Goal: Task Accomplishment & Management: Manage account settings

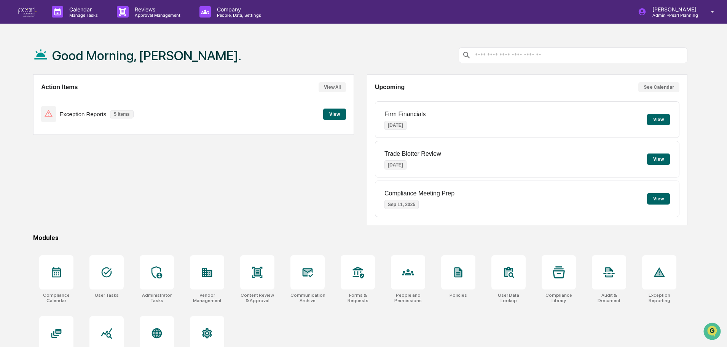
click at [331, 114] on button "View" at bounding box center [334, 114] width 23 height 11
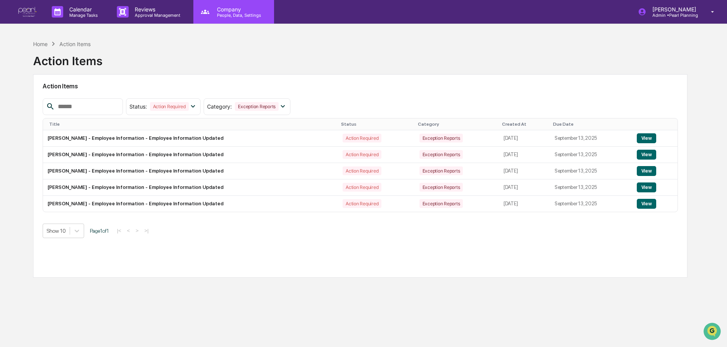
click at [234, 14] on p "People, Data, Settings" at bounding box center [238, 15] width 54 height 5
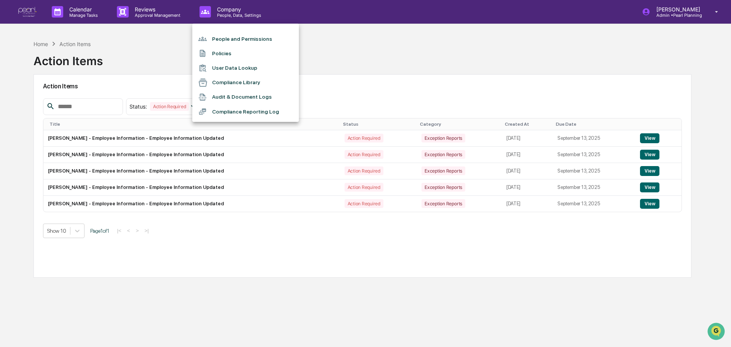
click at [235, 39] on li "People and Permissions" at bounding box center [245, 39] width 107 height 14
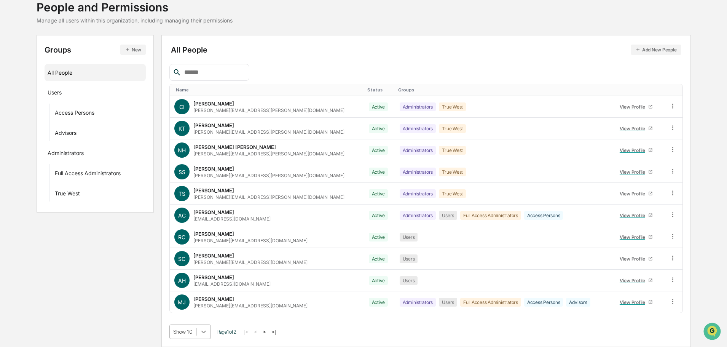
scroll to position [110, 0]
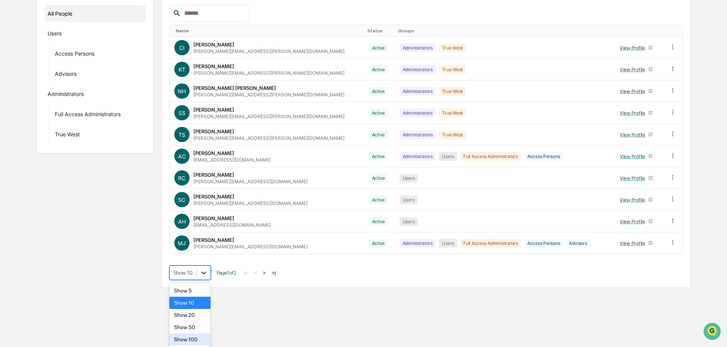
click at [205, 288] on body "Calendar Manage Tasks Reviews Approval Management Company People, Data, Setting…" at bounding box center [363, 89] width 727 height 398
click at [194, 329] on div "Show 50" at bounding box center [190, 327] width 42 height 12
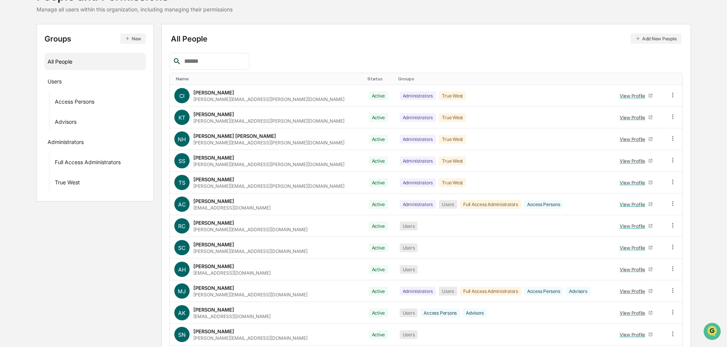
scroll to position [0, 0]
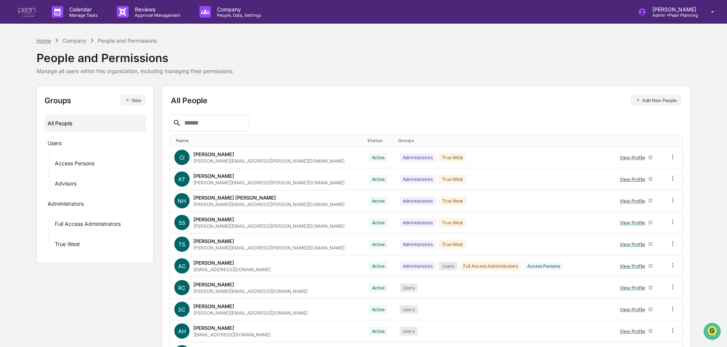
click at [41, 41] on div "Home" at bounding box center [44, 40] width 14 height 6
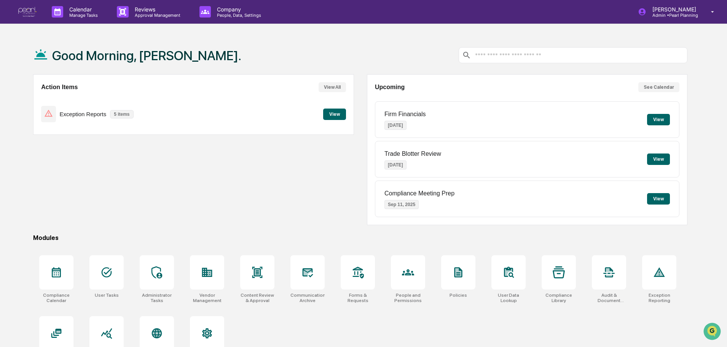
click at [331, 112] on button "View" at bounding box center [334, 114] width 23 height 11
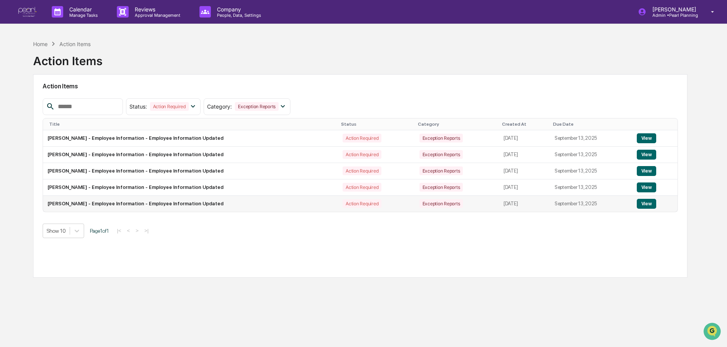
click at [647, 205] on button "View" at bounding box center [646, 204] width 19 height 10
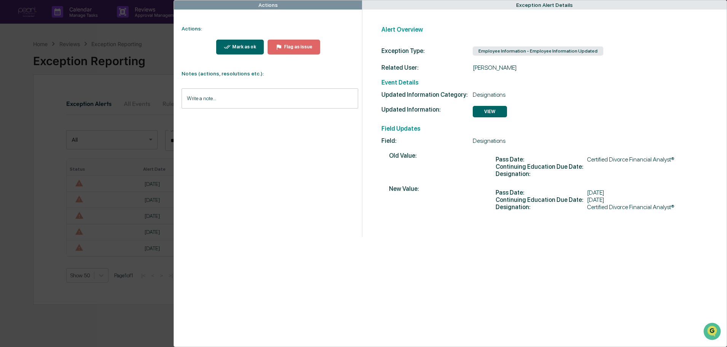
click at [110, 31] on div "Actions Actions: Mark as ok Flag as issue Notes (actions, resolutions etc.): Wr…" at bounding box center [363, 173] width 727 height 347
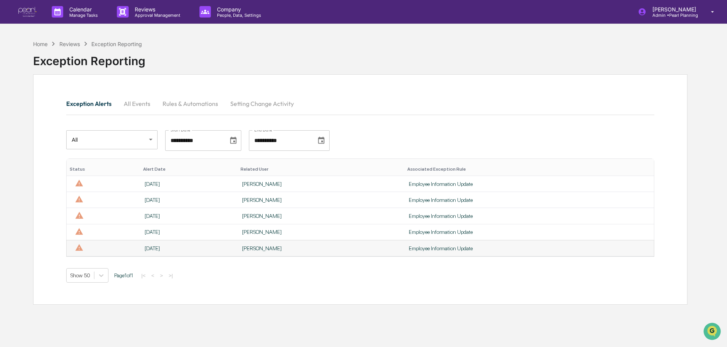
click at [409, 249] on div "Employee Information Update" at bounding box center [529, 248] width 241 height 6
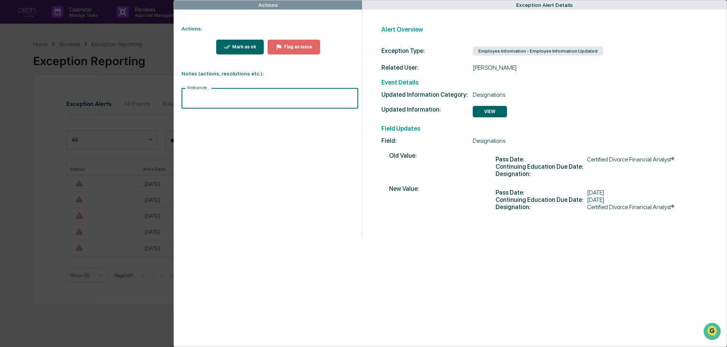
click at [224, 98] on input "Write a note..." at bounding box center [270, 98] width 177 height 20
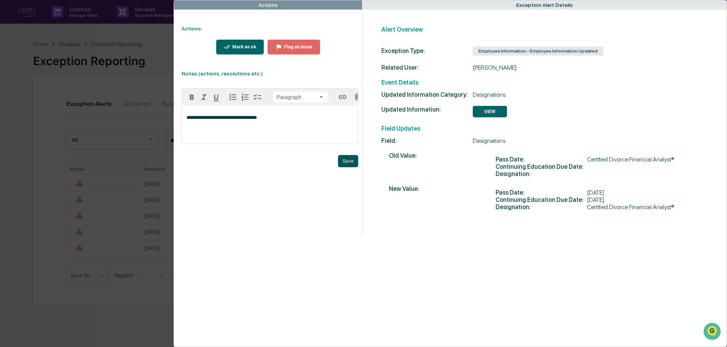
click at [350, 164] on button "Save" at bounding box center [348, 161] width 20 height 12
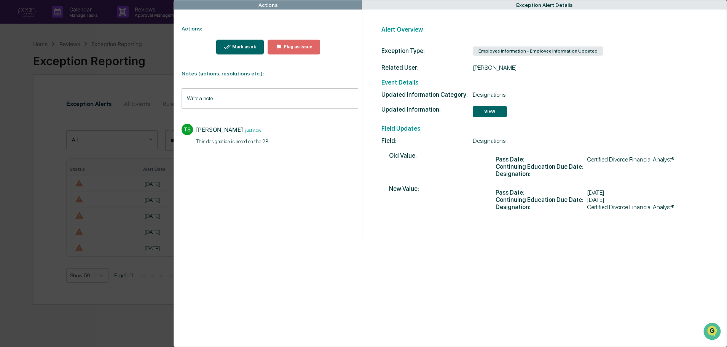
click at [233, 46] on div "Mark as ok" at bounding box center [244, 46] width 26 height 5
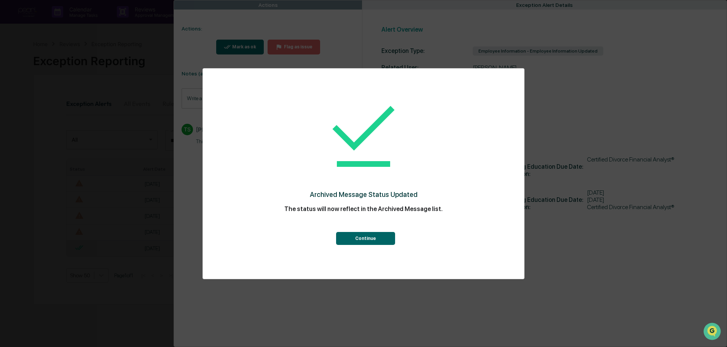
click at [363, 239] on button "Continue" at bounding box center [365, 238] width 59 height 13
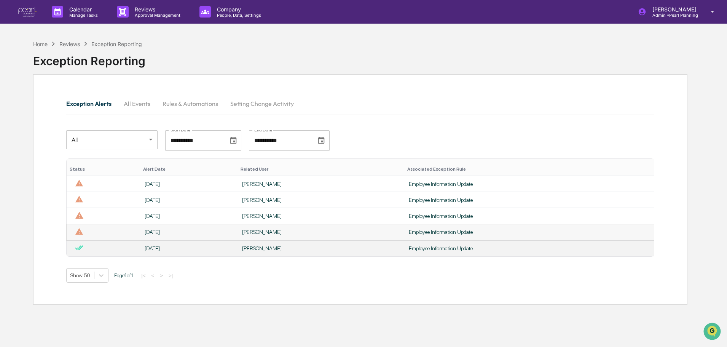
click at [409, 233] on div "Employee Information Update" at bounding box center [529, 232] width 241 height 6
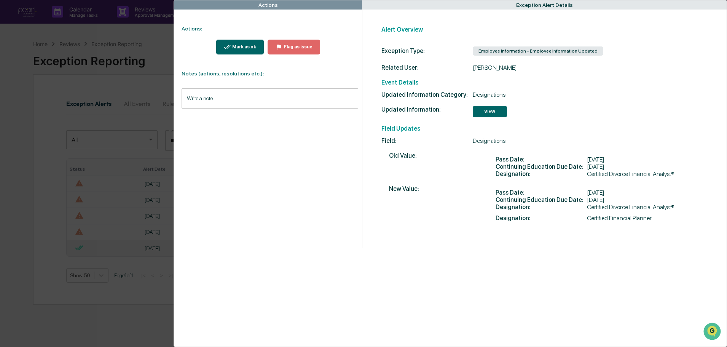
click at [197, 96] on input "Write a note..." at bounding box center [270, 98] width 177 height 20
click at [188, 126] on div "*" at bounding box center [270, 125] width 176 height 38
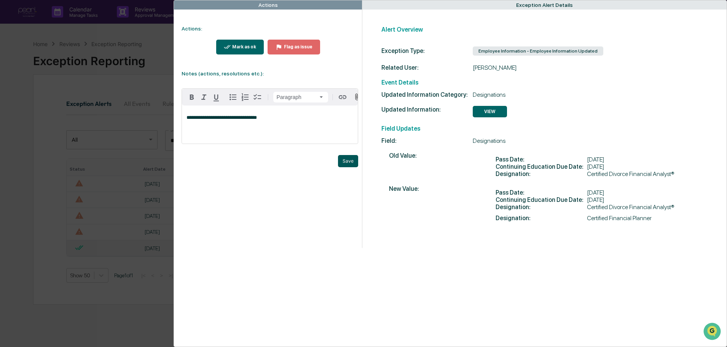
click at [345, 165] on button "Save" at bounding box center [348, 161] width 20 height 12
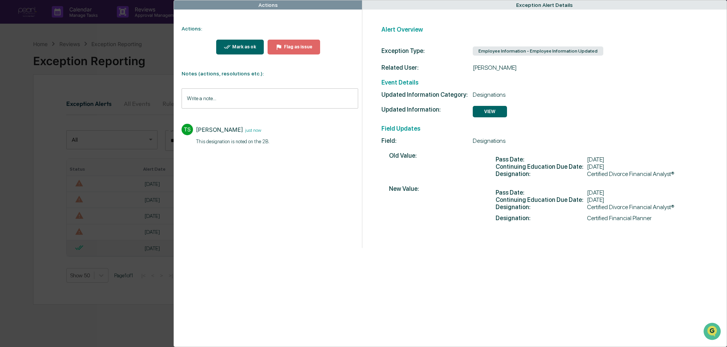
click at [235, 45] on div "Mark as ok" at bounding box center [244, 46] width 26 height 5
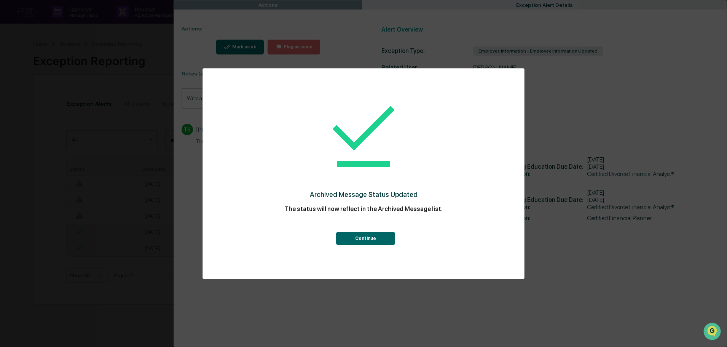
click at [371, 238] on button "Continue" at bounding box center [365, 238] width 59 height 13
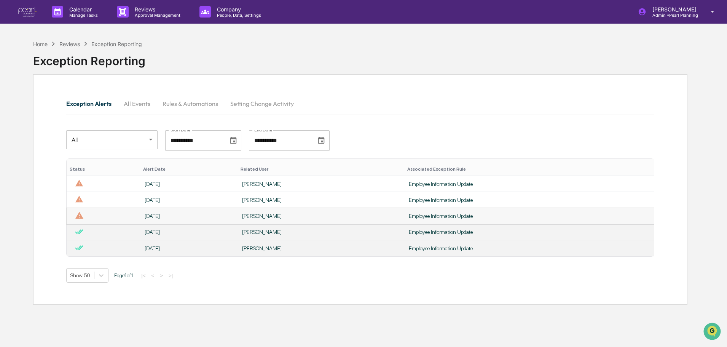
click at [409, 217] on div "Employee Information Update" at bounding box center [529, 216] width 241 height 6
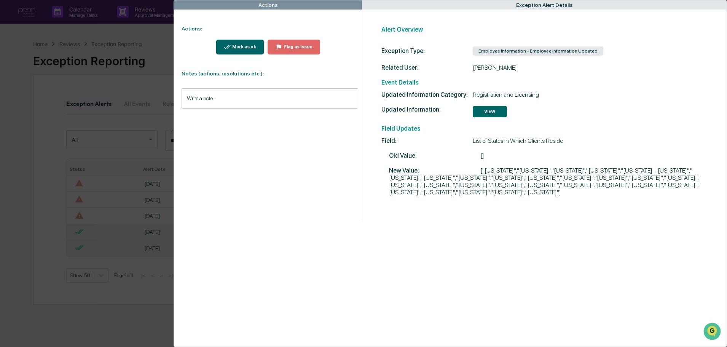
click at [161, 36] on div "Actions Actions: Mark as ok Flag as issue Notes (actions, resolutions etc.): Wr…" at bounding box center [363, 173] width 727 height 347
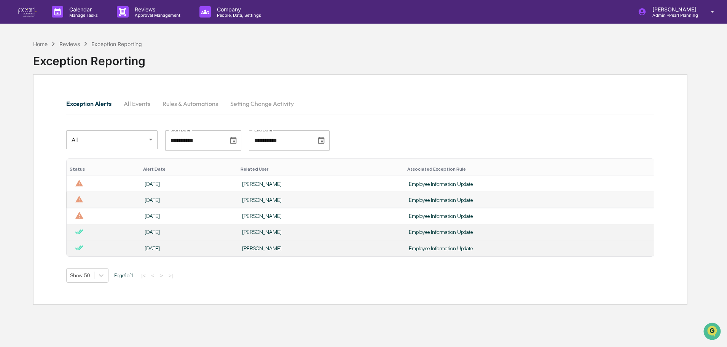
click at [409, 198] on div "Employee Information Update" at bounding box center [529, 200] width 241 height 6
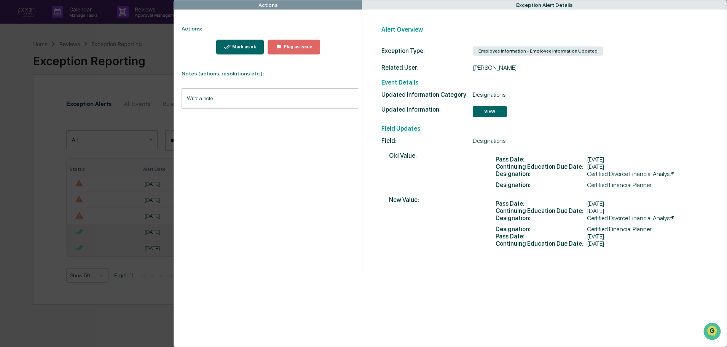
click at [227, 96] on input "Write a note..." at bounding box center [270, 98] width 177 height 20
click at [196, 120] on p "*" at bounding box center [270, 117] width 167 height 5
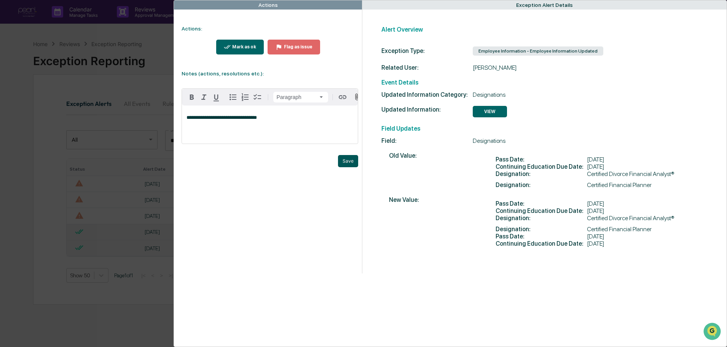
click at [352, 164] on button "Save" at bounding box center [348, 161] width 20 height 12
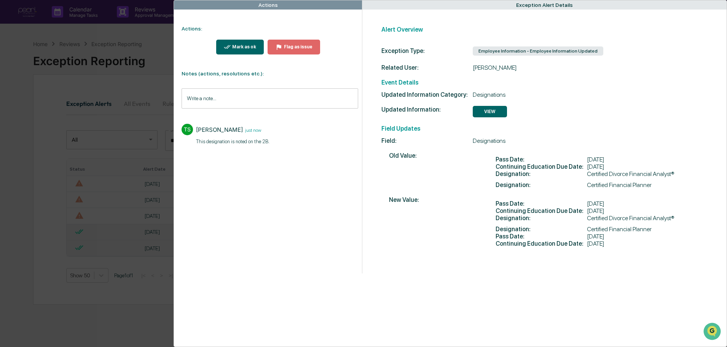
click at [232, 48] on div "Mark as ok" at bounding box center [244, 46] width 26 height 5
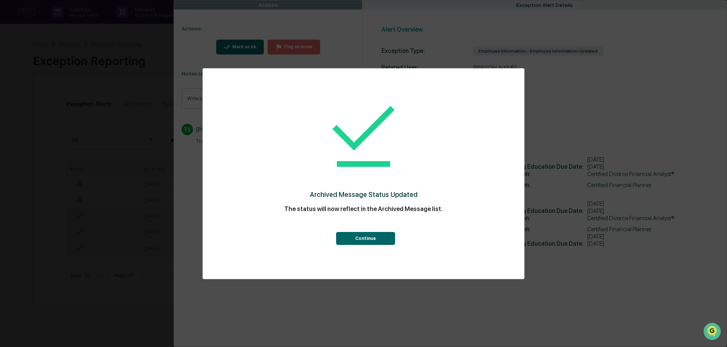
click at [368, 238] on button "Continue" at bounding box center [365, 238] width 59 height 13
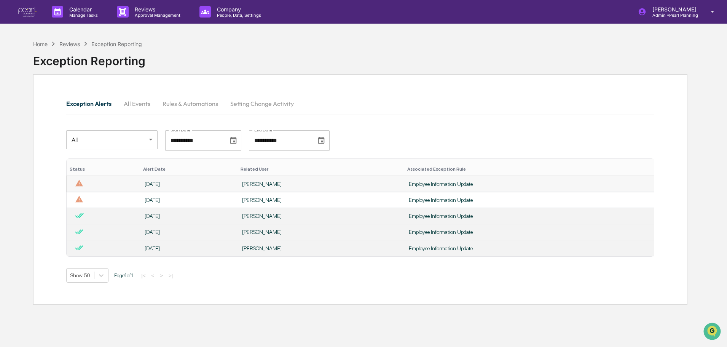
click at [409, 181] on div "Employee Information Update" at bounding box center [529, 184] width 241 height 6
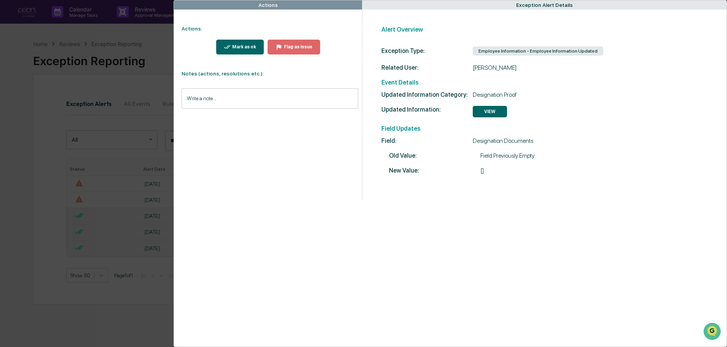
click at [490, 109] on button "VIEW" at bounding box center [490, 111] width 34 height 11
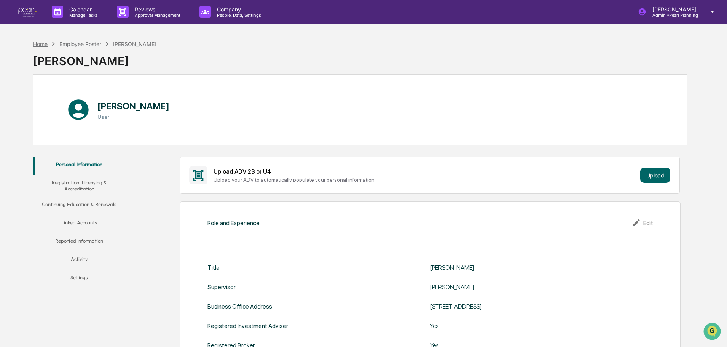
click at [38, 43] on div "Home" at bounding box center [40, 44] width 14 height 6
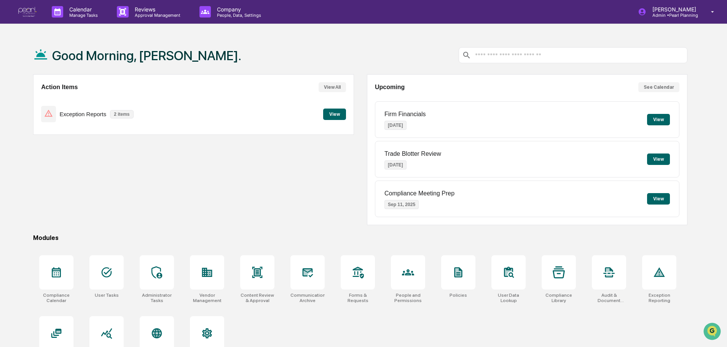
click at [333, 116] on button "View" at bounding box center [334, 114] width 23 height 11
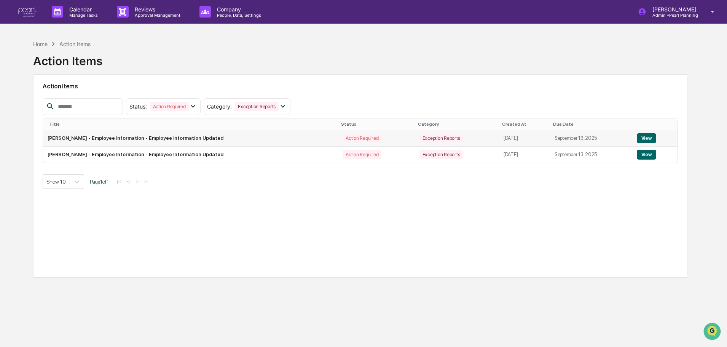
click at [649, 137] on button "View" at bounding box center [646, 138] width 19 height 10
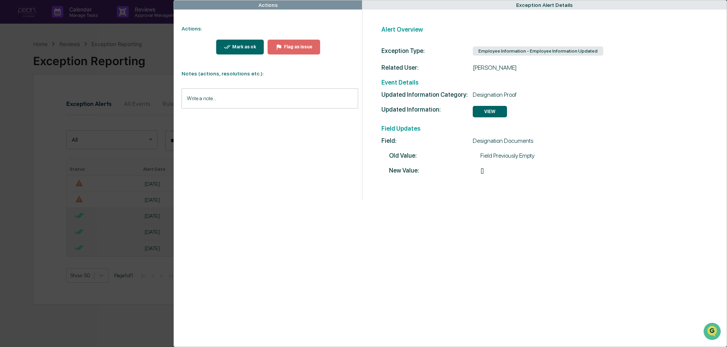
click at [236, 45] on div "Mark as ok" at bounding box center [244, 46] width 26 height 5
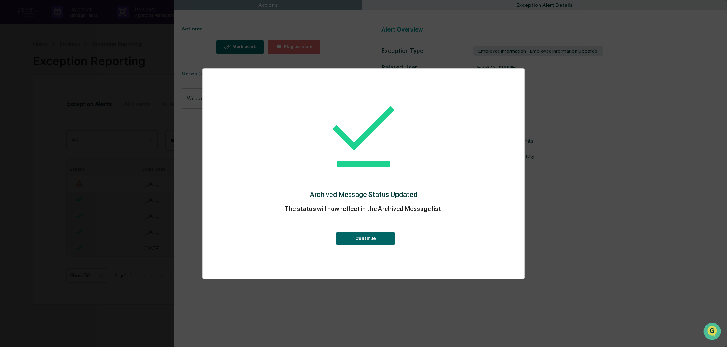
click at [356, 237] on button "Continue" at bounding box center [365, 238] width 59 height 13
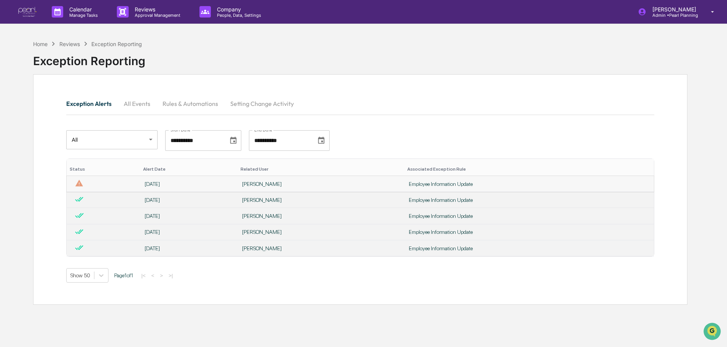
click at [409, 185] on div "Employee Information Update" at bounding box center [529, 184] width 241 height 6
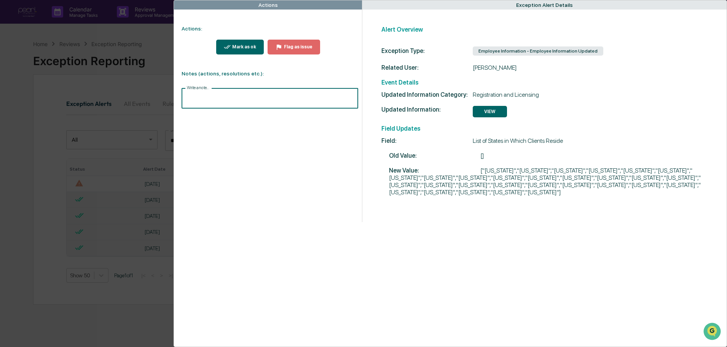
click at [201, 98] on input "Write a note..." at bounding box center [270, 98] width 177 height 20
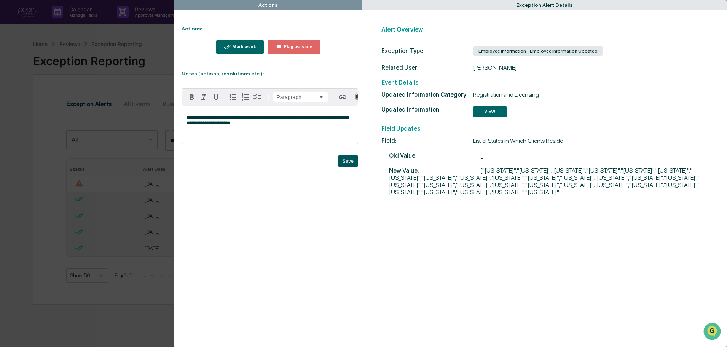
click at [347, 163] on button "Save" at bounding box center [348, 161] width 20 height 12
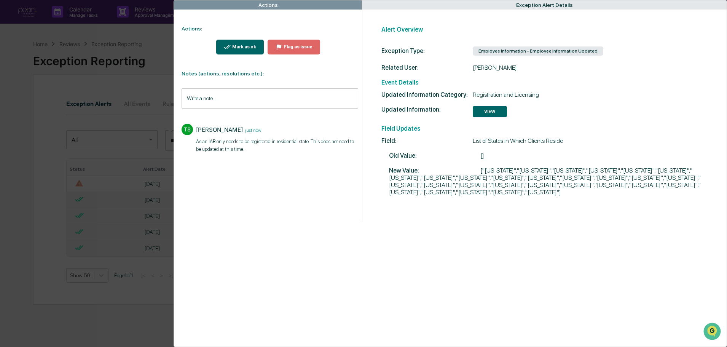
click at [246, 43] on button "Mark as ok" at bounding box center [240, 47] width 48 height 15
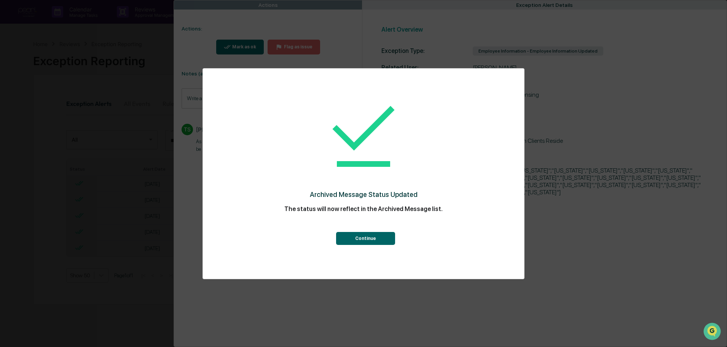
click at [369, 239] on button "Continue" at bounding box center [365, 238] width 59 height 13
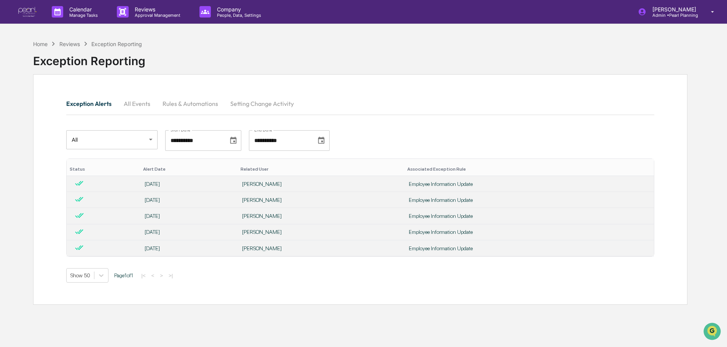
click at [37, 39] on div "Home Reviews Exception Reporting Exception Reporting" at bounding box center [360, 55] width 655 height 38
click at [41, 43] on div "Home" at bounding box center [40, 44] width 14 height 6
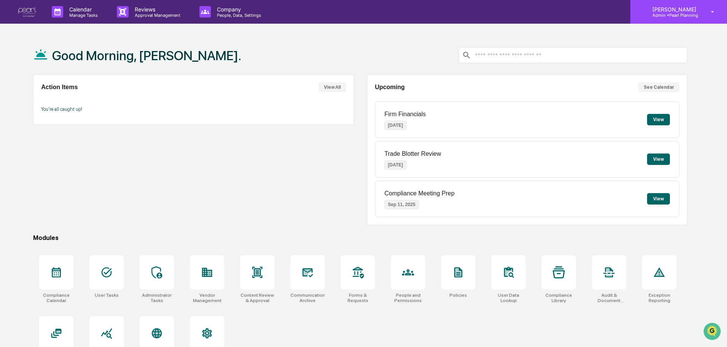
click at [676, 13] on p "Admin • Pearl Planning" at bounding box center [674, 15] width 54 height 5
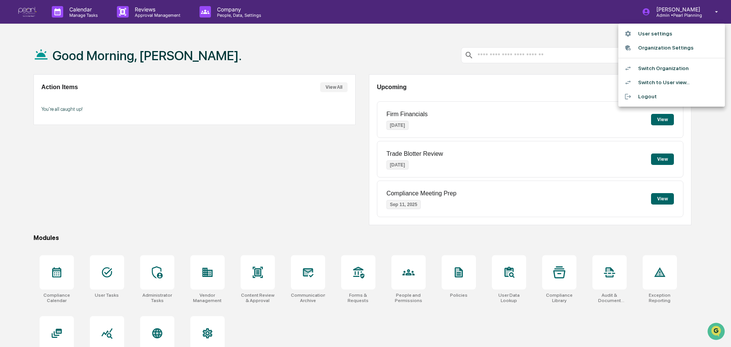
click at [662, 69] on li "Switch Organization" at bounding box center [672, 68] width 107 height 14
